Goal: Task Accomplishment & Management: Manage account settings

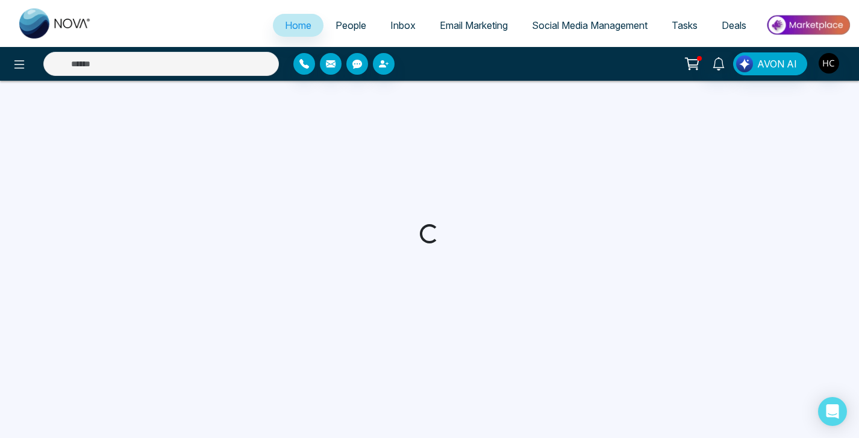
select select "*"
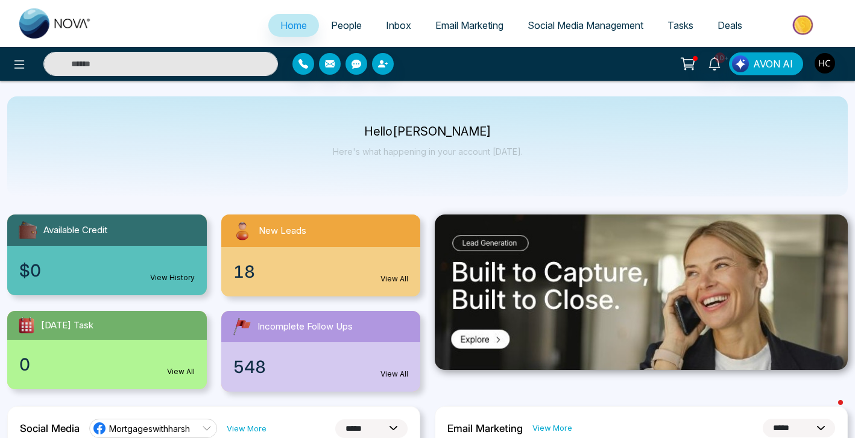
click at [350, 28] on span "People" at bounding box center [346, 25] width 31 height 12
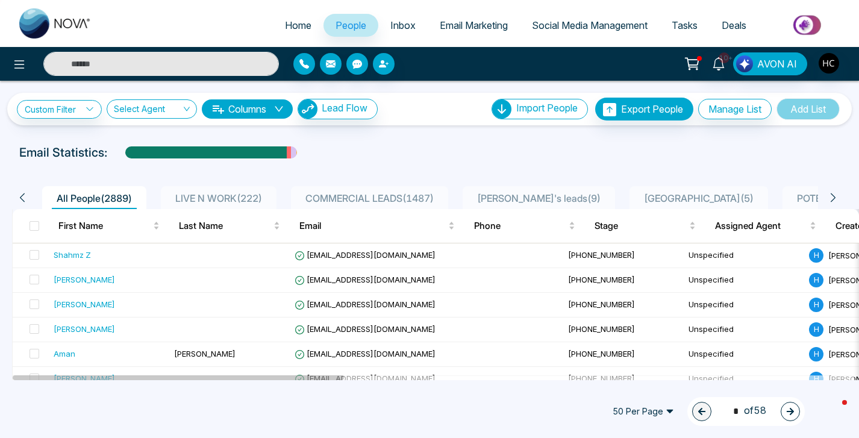
click at [209, 61] on input "text" at bounding box center [161, 64] width 236 height 24
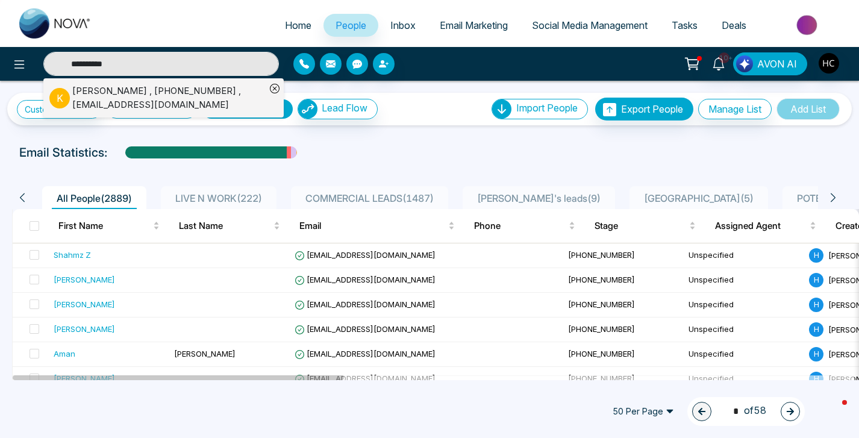
type input "**********"
click at [67, 105] on div "K" at bounding box center [60, 98] width 23 height 20
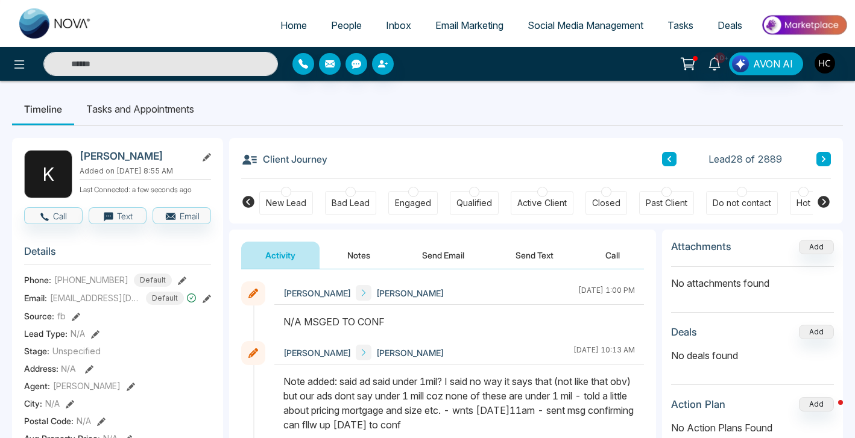
scroll to position [0, 159]
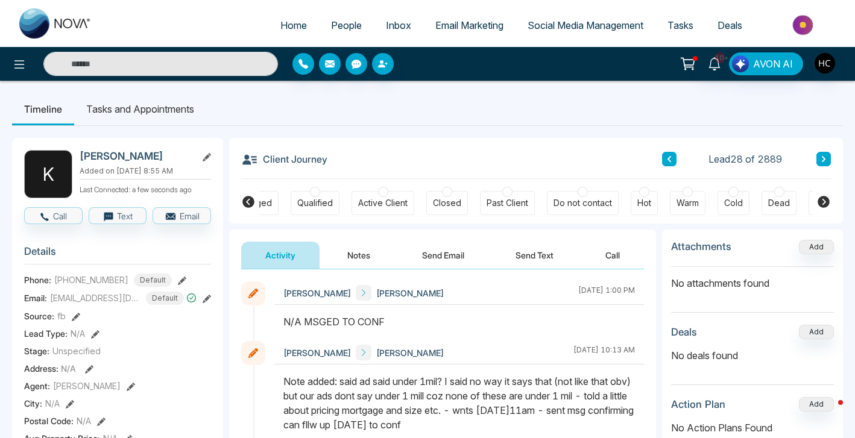
drag, startPoint x: 165, startPoint y: 155, endPoint x: 80, endPoint y: 153, distance: 85.0
click at [80, 153] on h2 "[PERSON_NAME]" at bounding box center [136, 156] width 112 height 12
drag, startPoint x: 257, startPoint y: 160, endPoint x: 268, endPoint y: 155, distance: 11.1
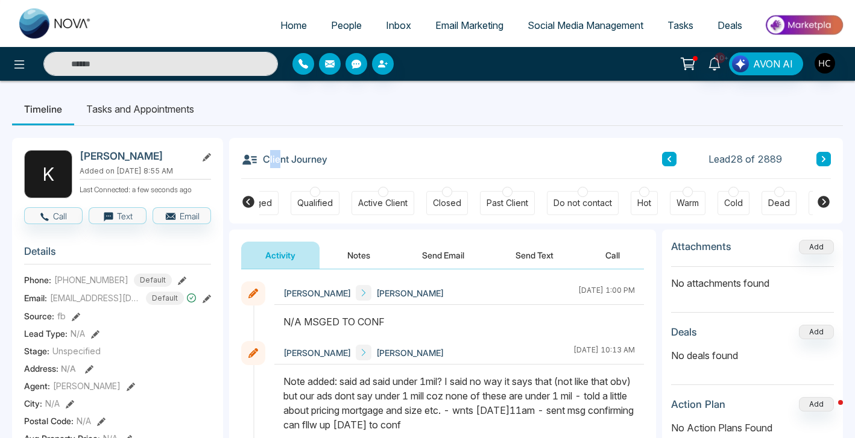
click at [268, 155] on h3 "Client Journey" at bounding box center [284, 159] width 86 height 18
click at [268, 150] on h3 "Client Journey" at bounding box center [284, 159] width 86 height 18
drag, startPoint x: 254, startPoint y: 160, endPoint x: 316, endPoint y: 158, distance: 62.1
click at [316, 158] on h3 "Client Journey" at bounding box center [284, 159] width 86 height 18
click at [177, 69] on input "text" at bounding box center [160, 64] width 234 height 24
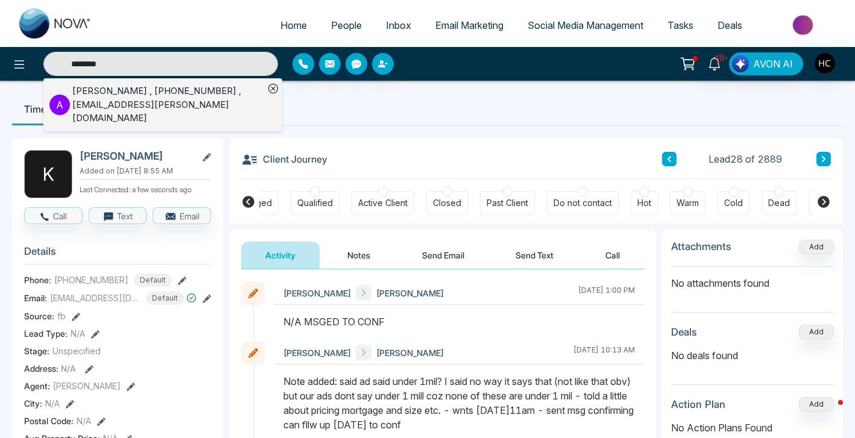
type input "********"
click at [172, 99] on div "[PERSON_NAME] , [PHONE_NUMBER] , [EMAIL_ADDRESS][PERSON_NAME][DOMAIN_NAME]" at bounding box center [168, 104] width 192 height 41
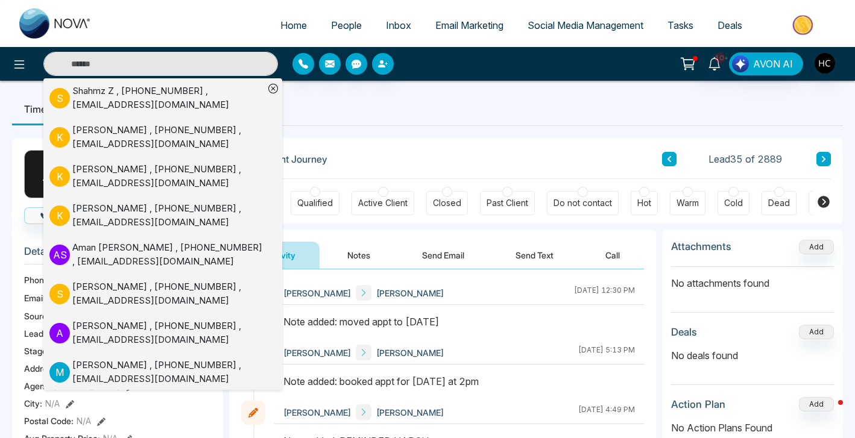
drag, startPoint x: 447, startPoint y: 350, endPoint x: 447, endPoint y: 360, distance: 9.6
click at [447, 351] on div "[PERSON_NAME] [DATE] 5:13 PM" at bounding box center [458, 353] width 369 height 24
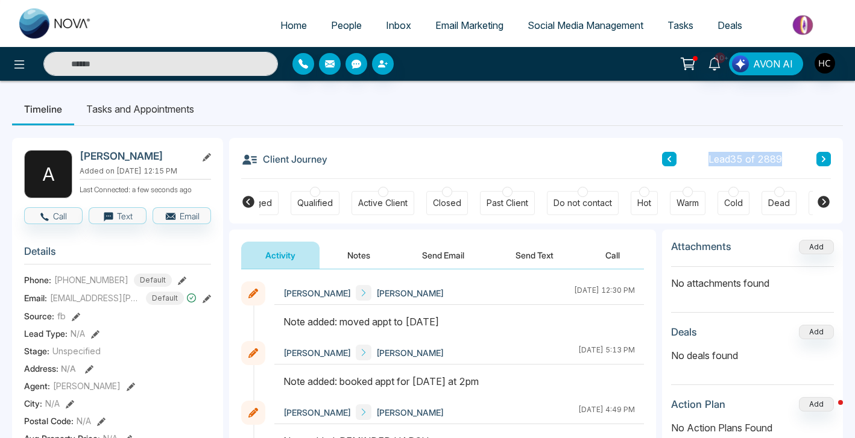
drag, startPoint x: 233, startPoint y: 160, endPoint x: 309, endPoint y: 166, distance: 76.1
click at [309, 166] on div "Client Journey Lead 35 of 2889 New Lead Bad Lead Engaged Qualified Active Clien…" at bounding box center [535, 181] width 613 height 86
click at [347, 257] on button "Notes" at bounding box center [358, 255] width 71 height 27
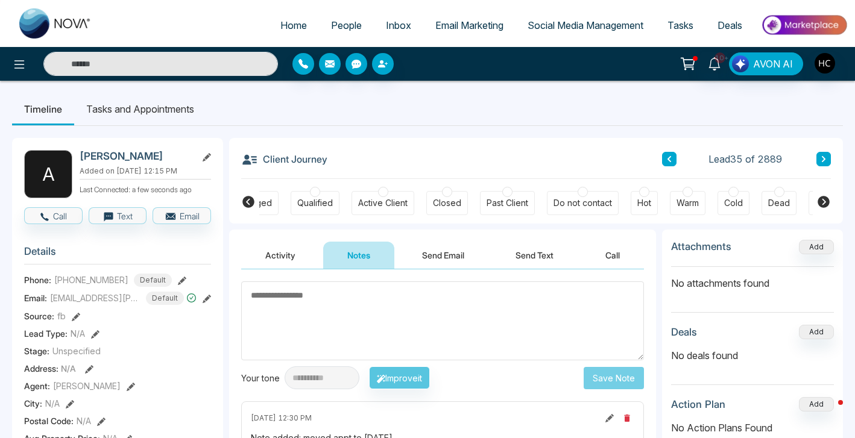
click at [333, 301] on textarea at bounding box center [442, 320] width 403 height 79
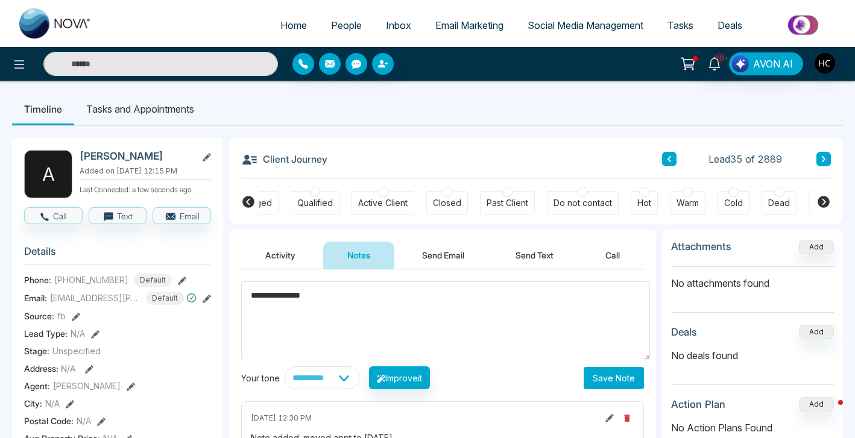
type textarea "**********"
click at [615, 379] on button "Save Note" at bounding box center [613, 378] width 60 height 22
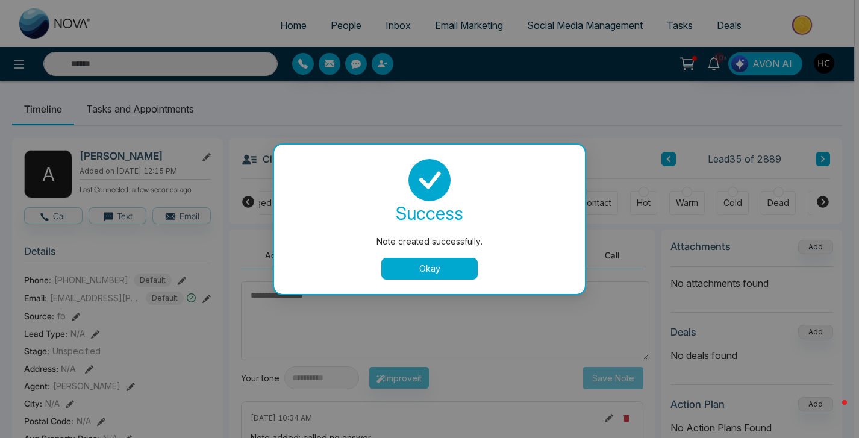
click at [453, 267] on button "Okay" at bounding box center [429, 269] width 96 height 22
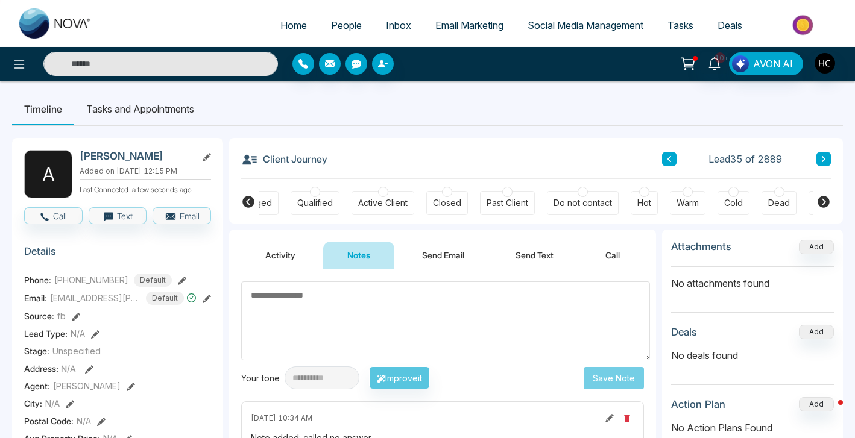
click at [212, 58] on input "text" at bounding box center [160, 64] width 234 height 24
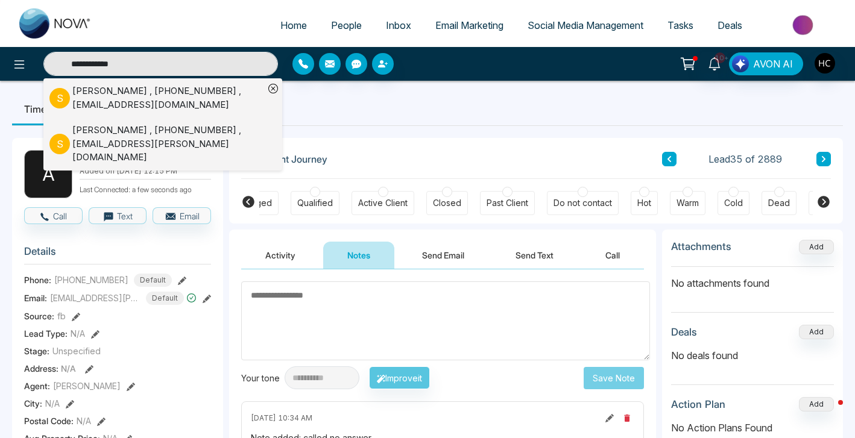
type input "**********"
click at [175, 98] on div "[PERSON_NAME] , [PHONE_NUMBER] , [EMAIL_ADDRESS][DOMAIN_NAME]" at bounding box center [168, 97] width 192 height 27
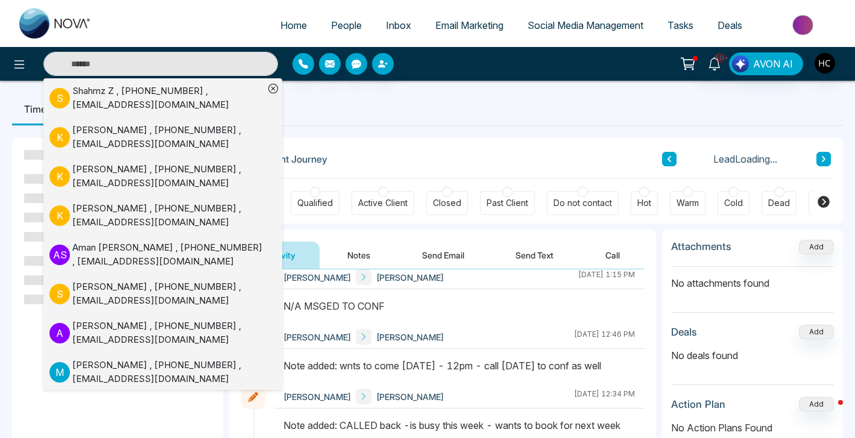
scroll to position [26, 0]
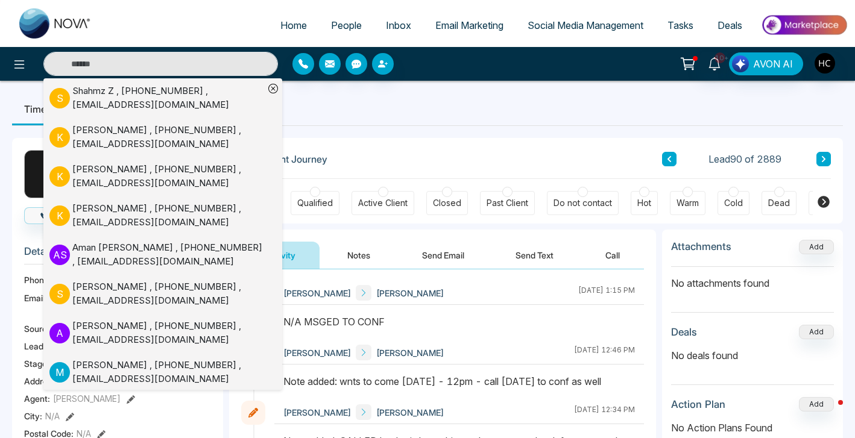
click at [436, 315] on div "N/A MSGED TO CONF" at bounding box center [458, 322] width 351 height 14
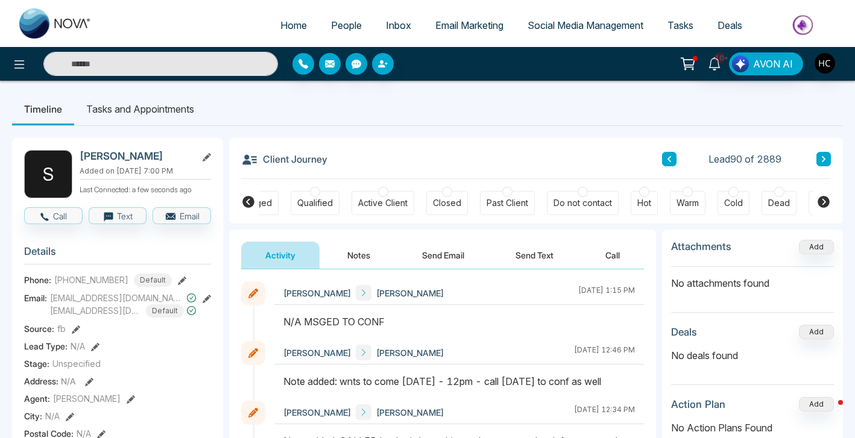
click at [358, 266] on button "Notes" at bounding box center [358, 255] width 71 height 27
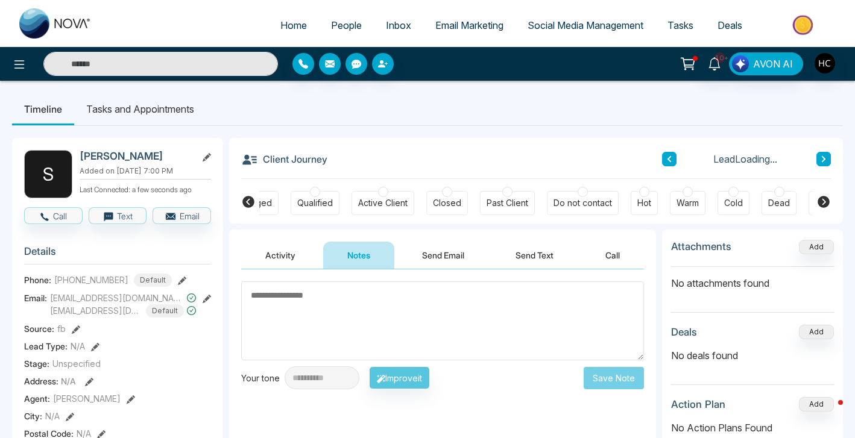
click at [348, 290] on textarea at bounding box center [442, 320] width 403 height 79
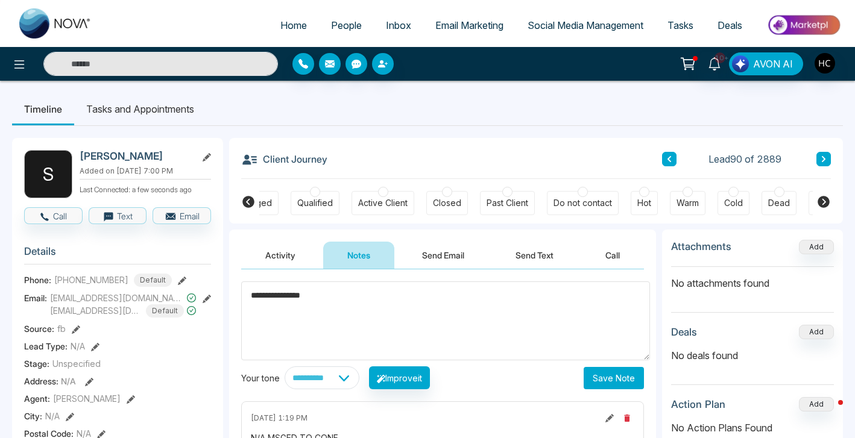
type textarea "**********"
click at [638, 367] on button "Save Note" at bounding box center [613, 378] width 60 height 22
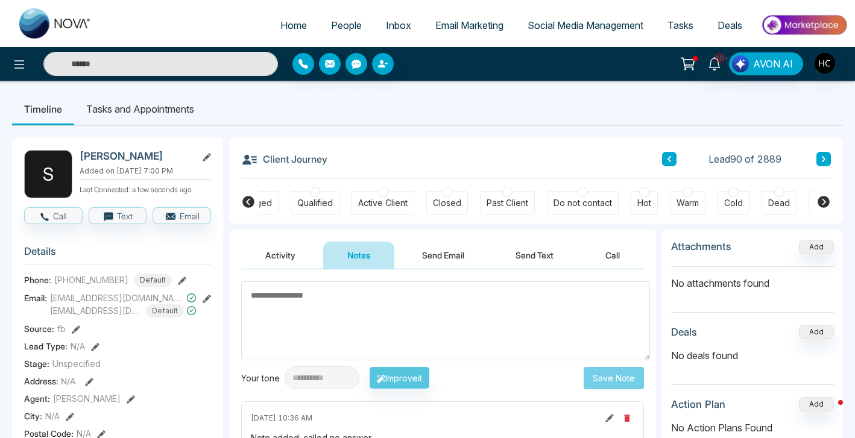
click at [295, 256] on button "Activity" at bounding box center [280, 255] width 78 height 27
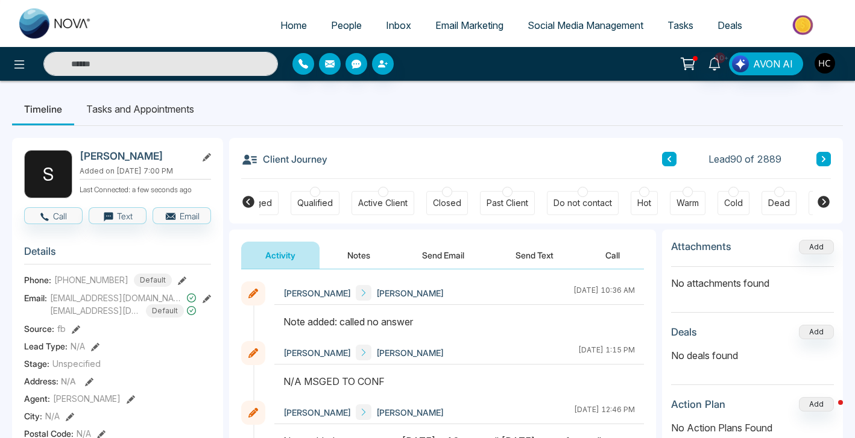
drag, startPoint x: 277, startPoint y: 314, endPoint x: 362, endPoint y: 314, distance: 85.0
click at [362, 315] on div "Note added: called no answer" at bounding box center [458, 322] width 351 height 14
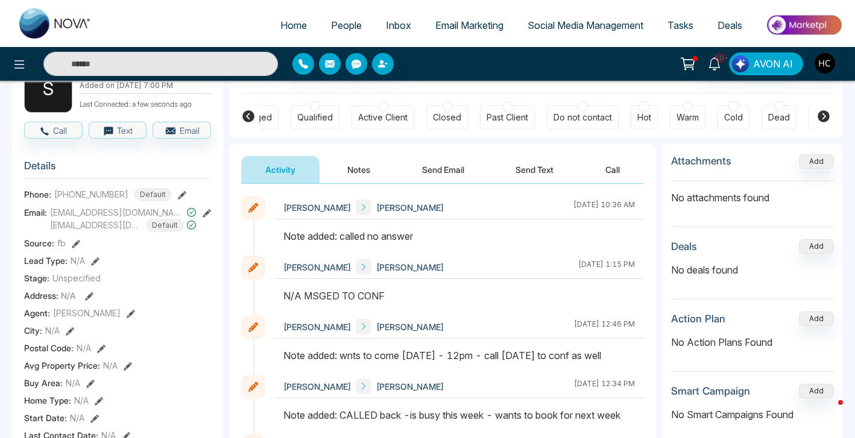
scroll to position [99, 0]
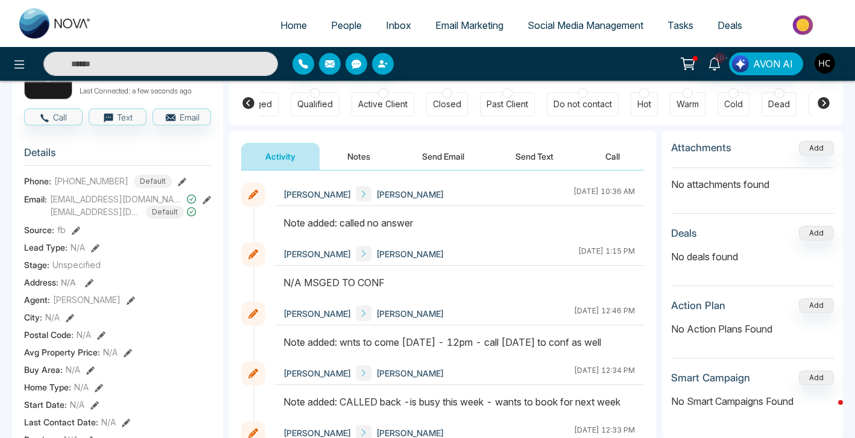
click at [357, 158] on button "Notes" at bounding box center [358, 156] width 71 height 27
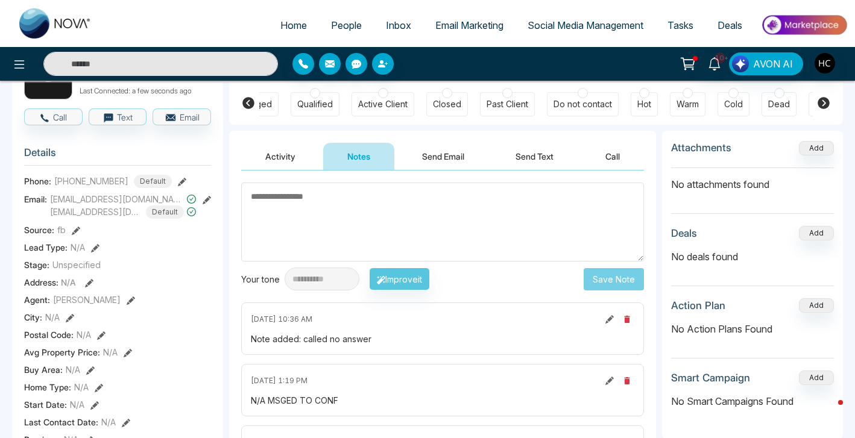
click at [366, 196] on textarea at bounding box center [442, 222] width 403 height 79
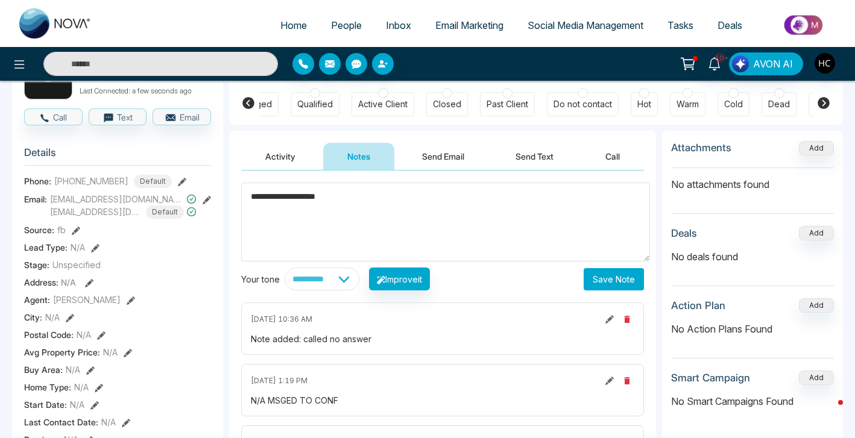
type textarea "**********"
click at [611, 268] on button "Save Note" at bounding box center [613, 279] width 60 height 22
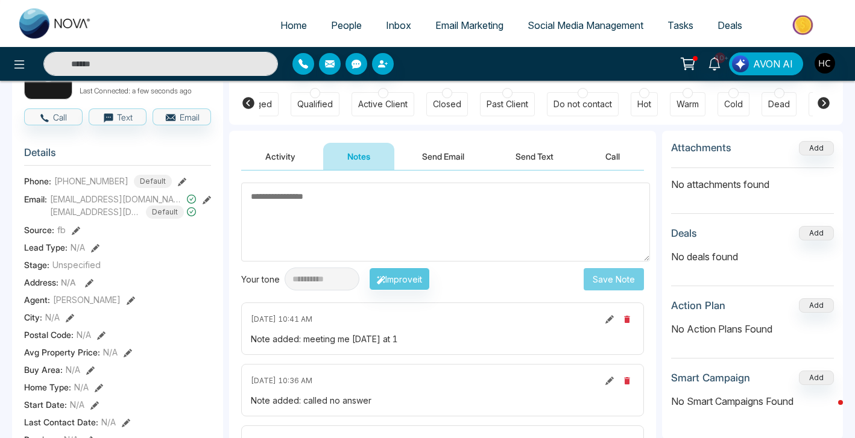
click at [124, 58] on input "text" at bounding box center [160, 64] width 234 height 24
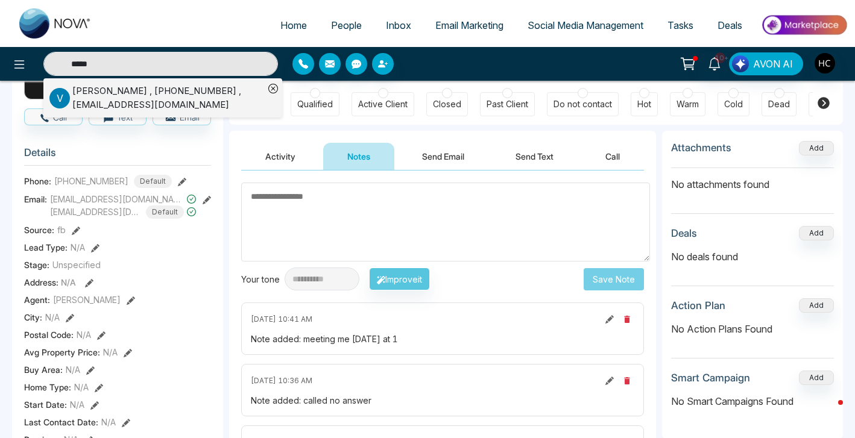
type input "*****"
drag, startPoint x: 124, startPoint y: 58, endPoint x: 124, endPoint y: 98, distance: 39.8
click at [124, 98] on div "[PERSON_NAME] , [PHONE_NUMBER] , [EMAIL_ADDRESS][DOMAIN_NAME]" at bounding box center [168, 97] width 192 height 27
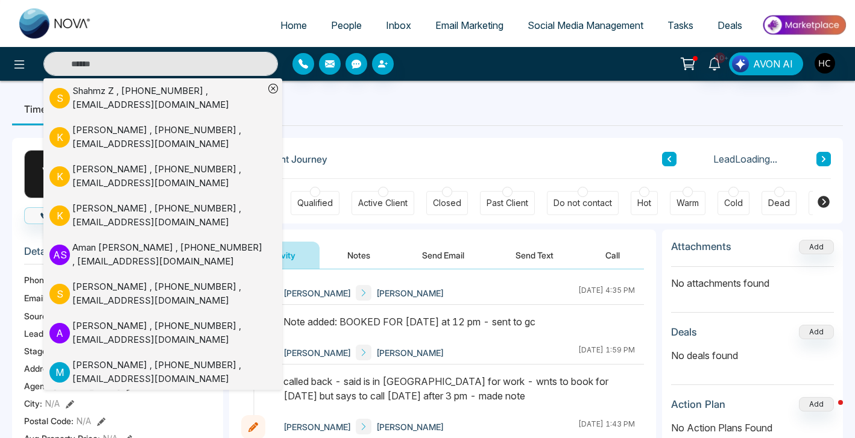
click at [469, 315] on div "Note added: BOOKED FOR [DATE] at 12 pm - sent to gc" at bounding box center [458, 322] width 351 height 14
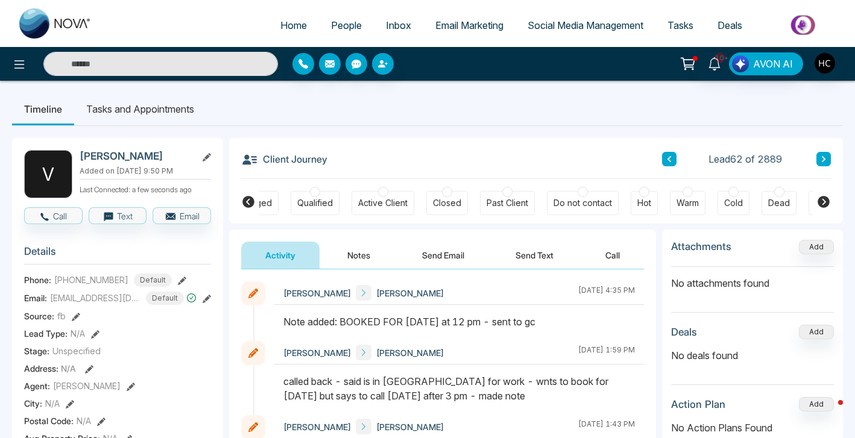
drag, startPoint x: 315, startPoint y: 387, endPoint x: 391, endPoint y: 350, distance: 84.6
click at [334, 315] on div "Note added: BOOKED FOR [DATE] at 12 pm - sent to gc" at bounding box center [458, 322] width 351 height 14
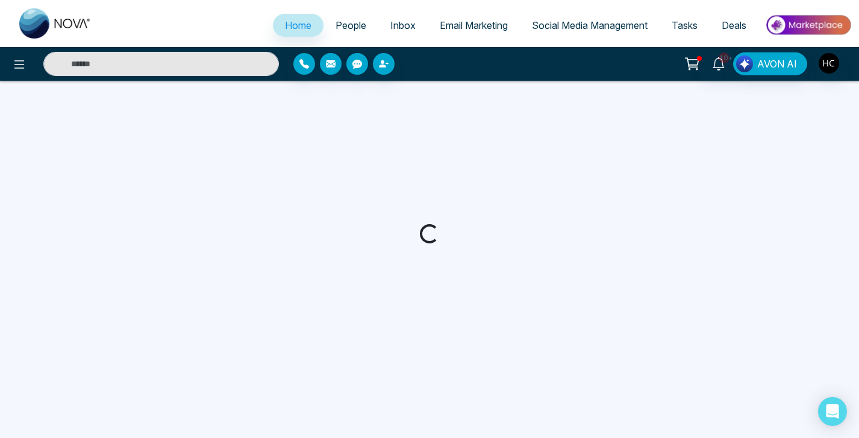
select select "*"
